Goal: Find specific page/section: Find specific page/section

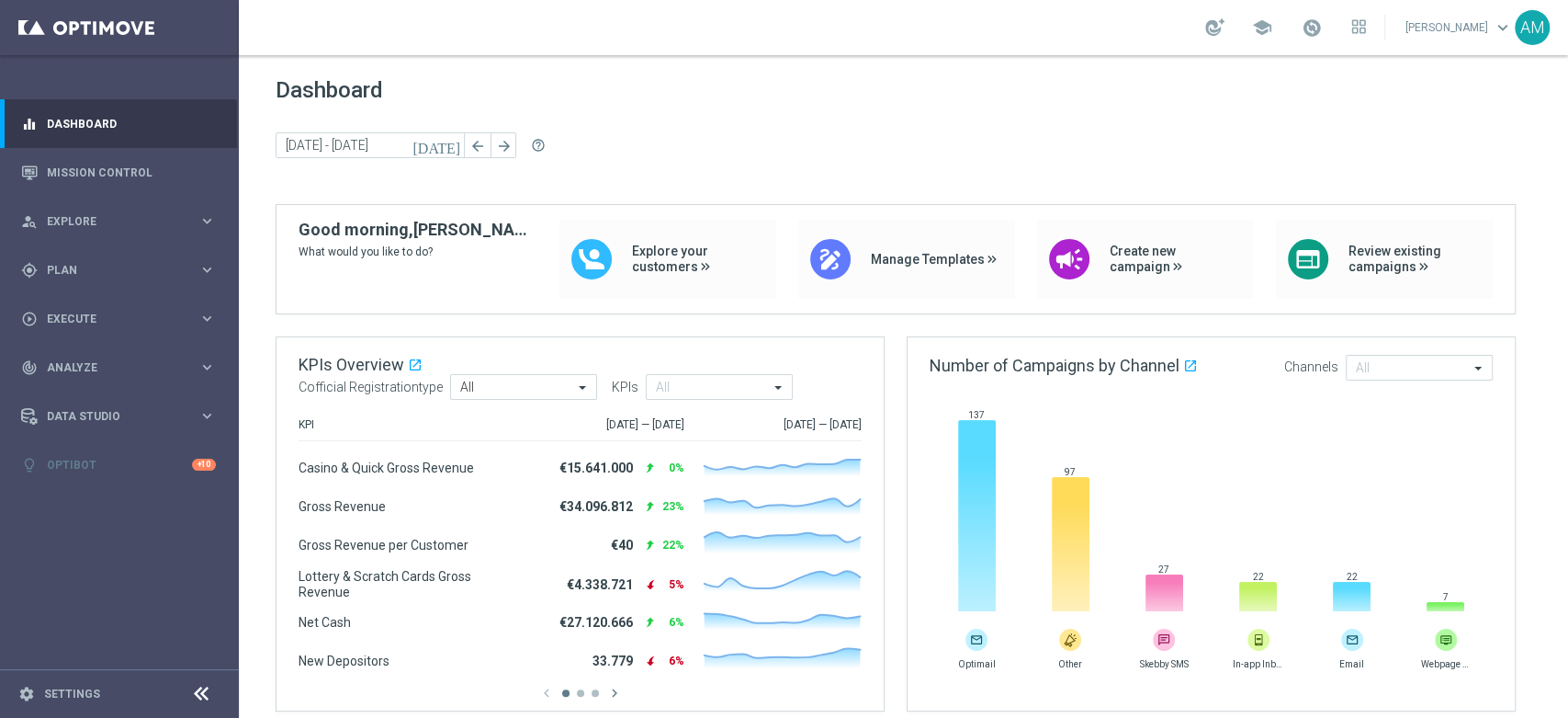
click at [1109, 97] on span "Dashboard" at bounding box center [904, 90] width 1256 height 26
click at [1476, 35] on link "[PERSON_NAME] keyboard_arrow_down" at bounding box center [1459, 27] width 111 height 28
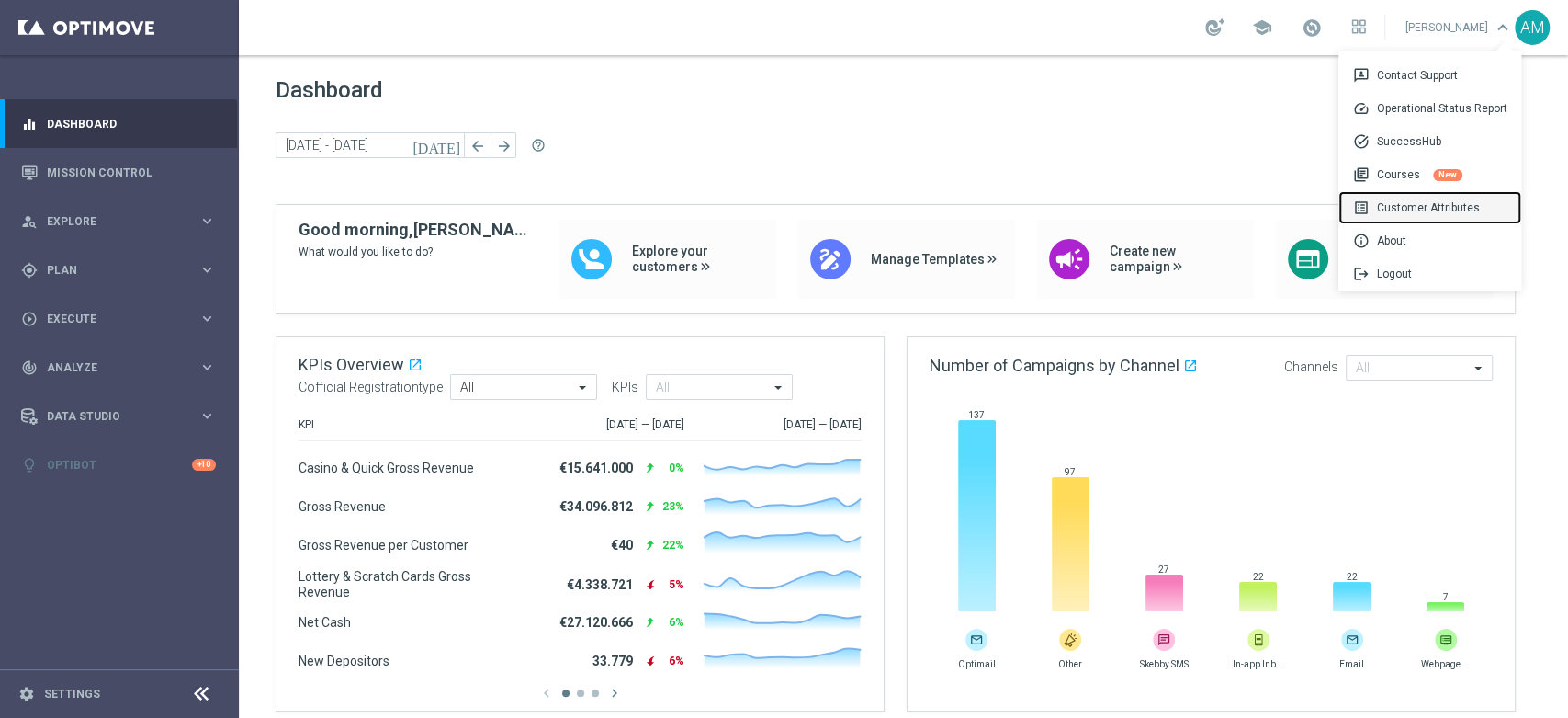
click at [1426, 208] on div "list_alt Customer Attributes" at bounding box center [1429, 207] width 183 height 33
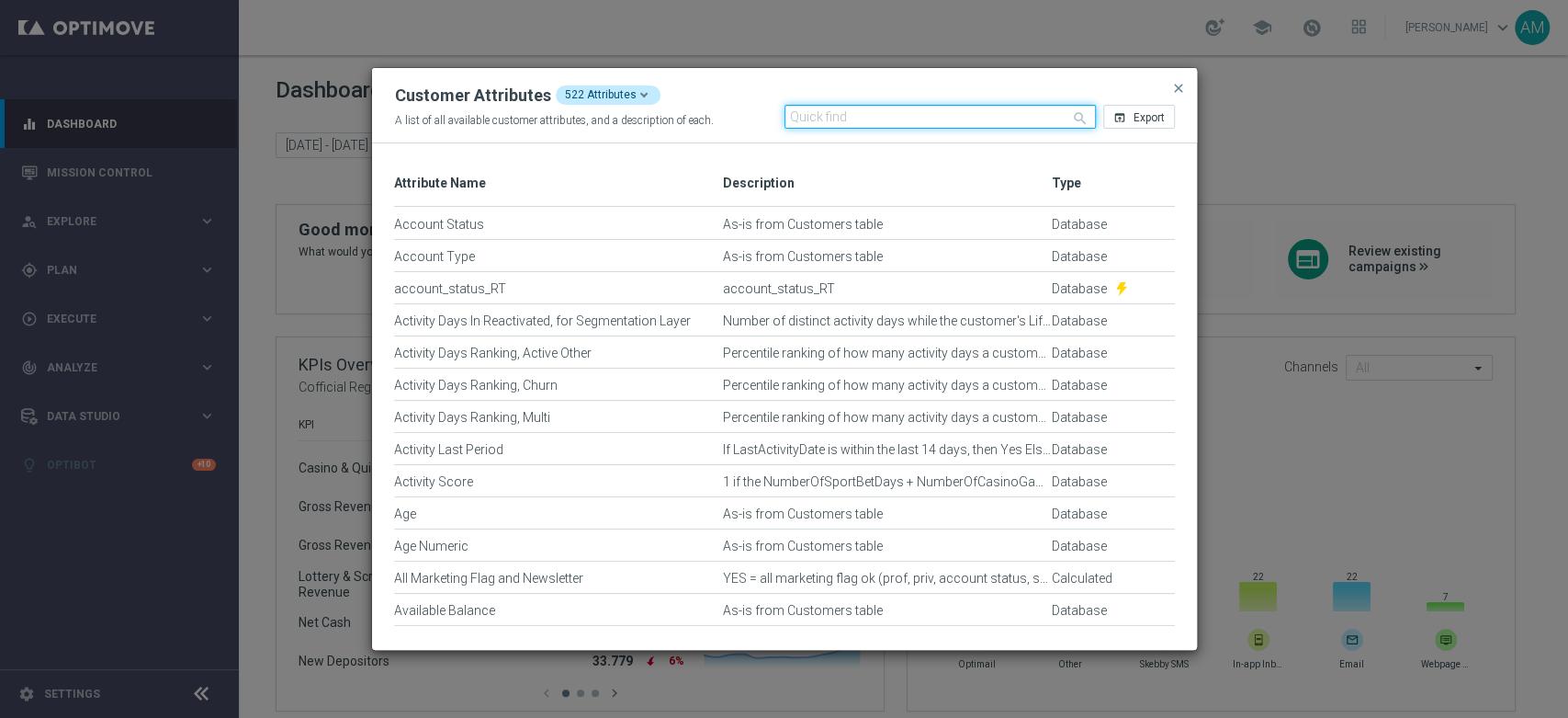
click at [977, 112] on input "text" at bounding box center [941, 117] width 312 height 24
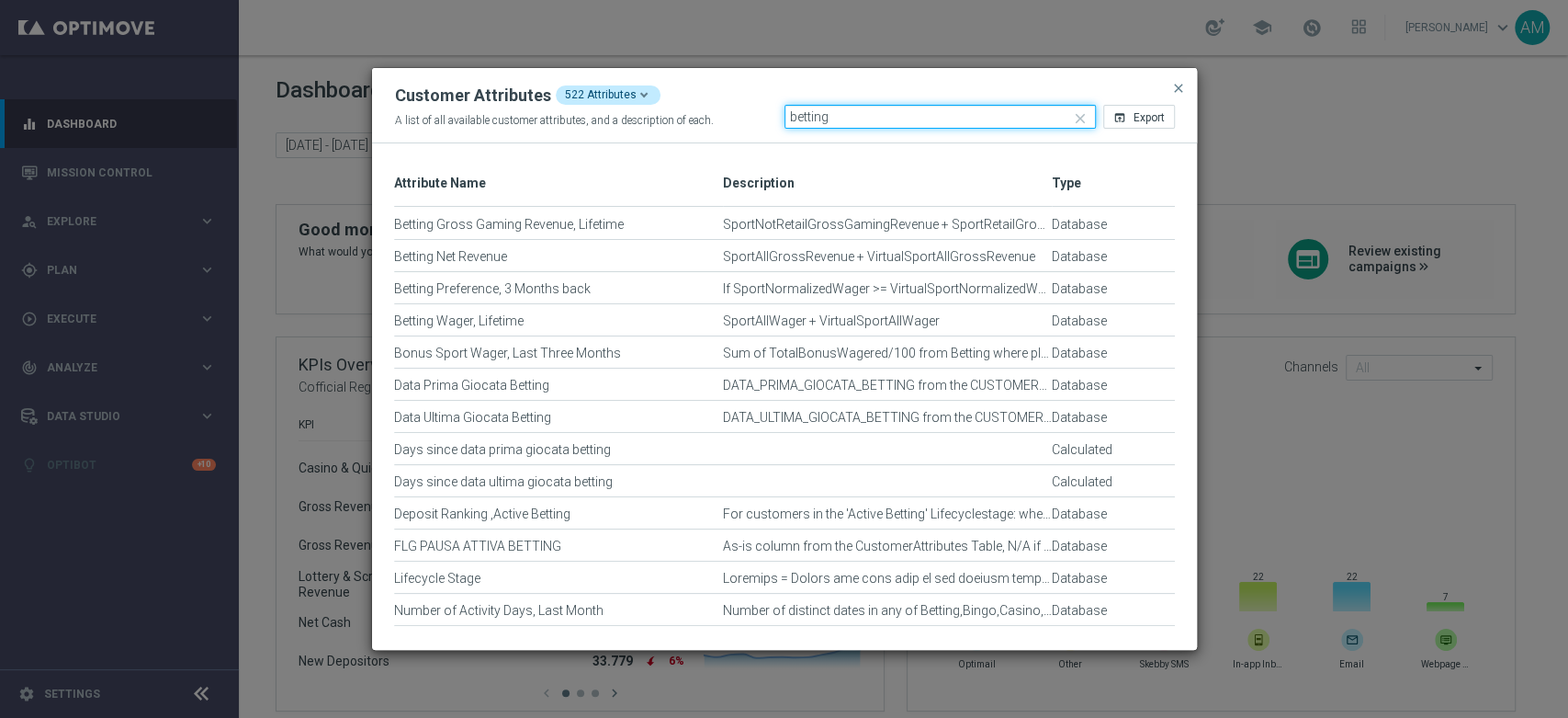
type input "betting"
click at [1182, 90] on span "close" at bounding box center [1178, 88] width 14 height 14
